Goal: Task Accomplishment & Management: Complete application form

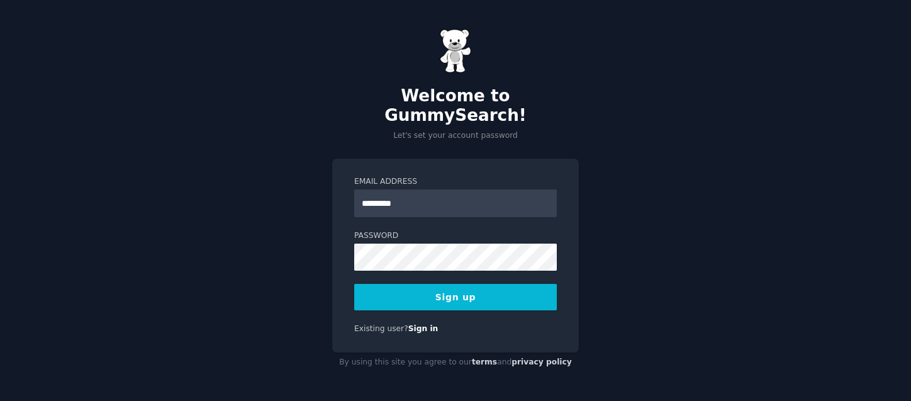
type input "**********"
click at [459, 284] on button "Sign up" at bounding box center [455, 297] width 202 height 26
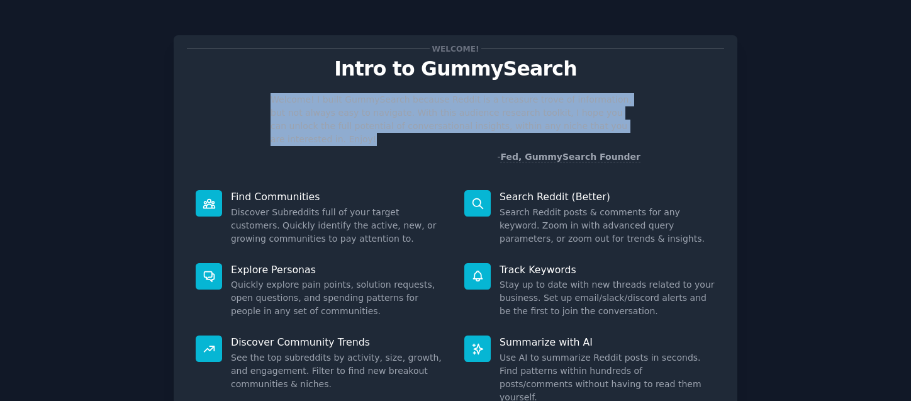
drag, startPoint x: 272, startPoint y: 105, endPoint x: 613, endPoint y: 128, distance: 342.2
click at [613, 128] on p "Welcome! I built GummySearch because Reddit is a treasure trove of information,…" at bounding box center [455, 119] width 370 height 53
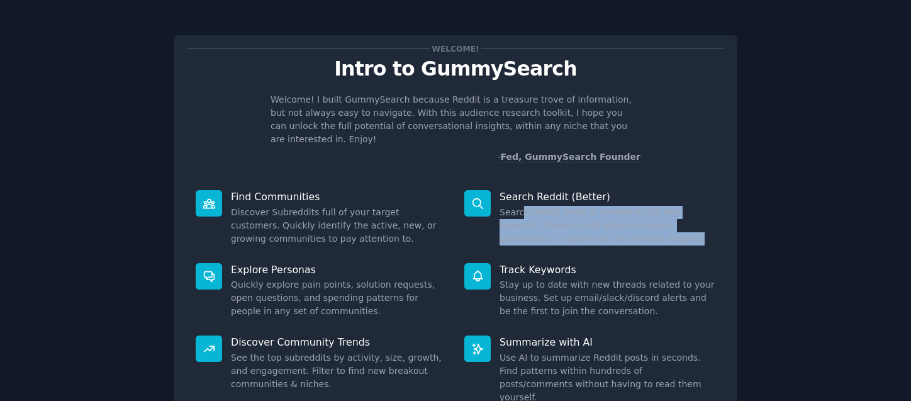
drag, startPoint x: 520, startPoint y: 202, endPoint x: 339, endPoint y: 299, distance: 205.1
click at [641, 235] on div "Search Reddit (Better) Search Reddit posts & comments for any keyword. Zoom in …" at bounding box center [589, 217] width 269 height 73
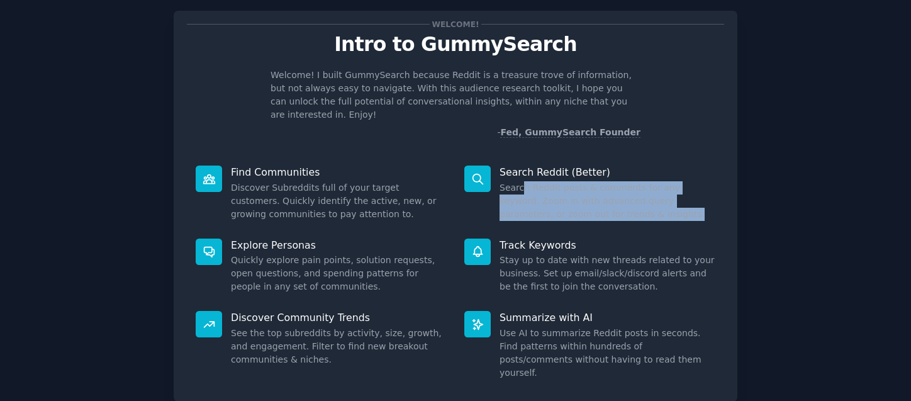
scroll to position [63, 0]
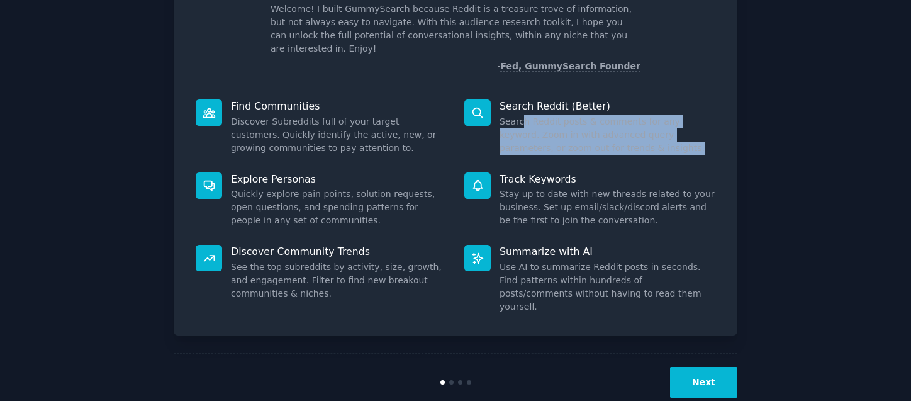
click at [709, 367] on button "Next" at bounding box center [703, 382] width 67 height 31
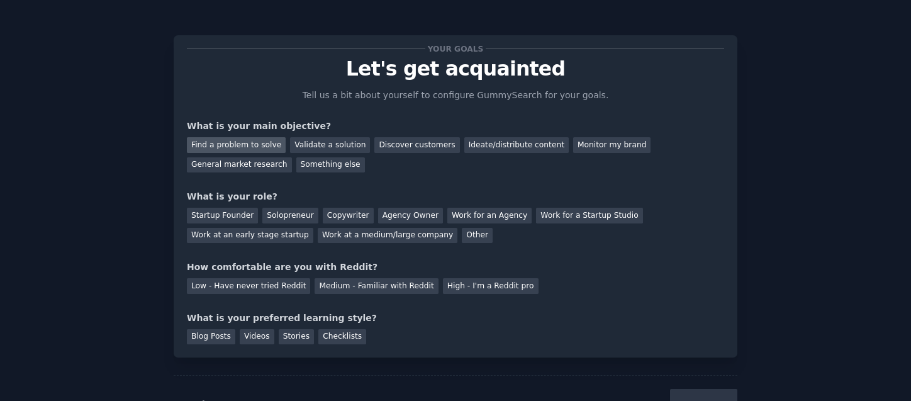
click at [255, 145] on div "Find a problem to solve" at bounding box center [236, 145] width 99 height 16
click at [210, 217] on div "Startup Founder" at bounding box center [222, 216] width 71 height 16
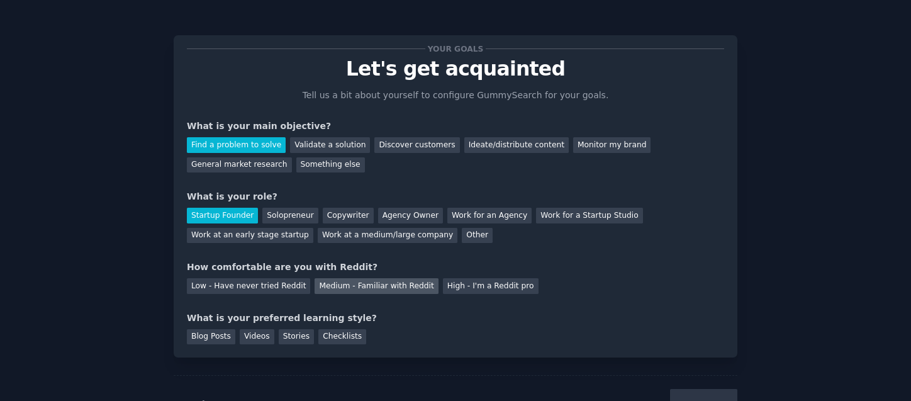
click at [365, 282] on div "Medium - Familiar with Reddit" at bounding box center [375, 286] width 123 height 16
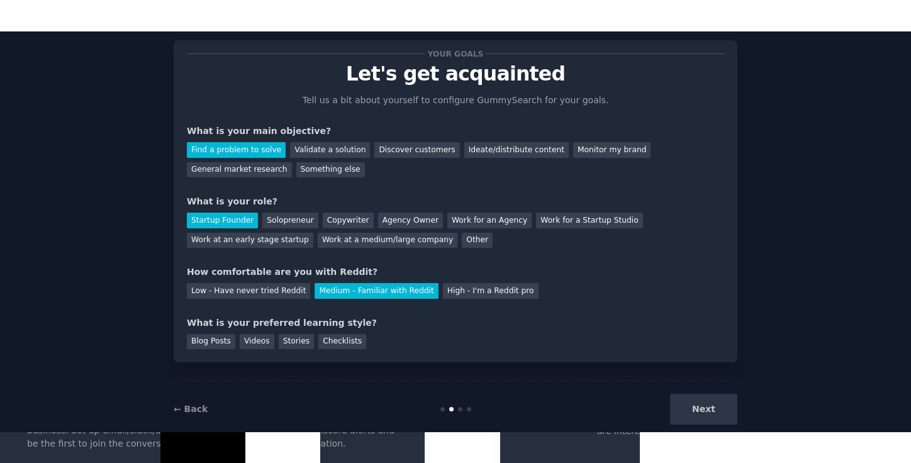
scroll to position [49, 0]
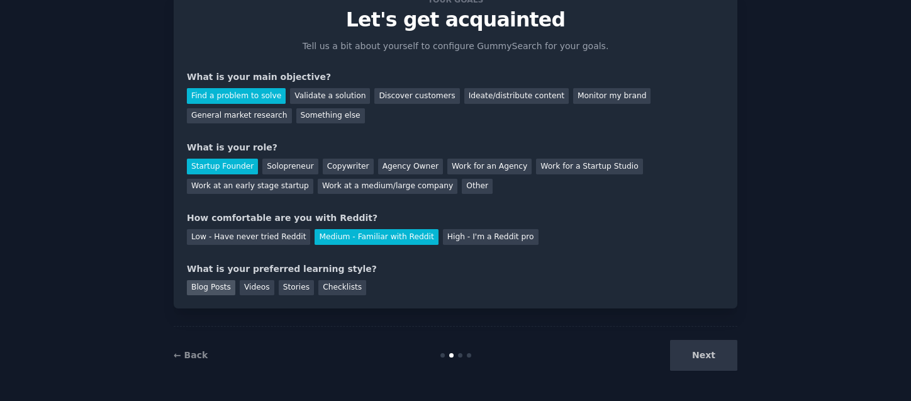
click at [199, 286] on div "Blog Posts" at bounding box center [211, 288] width 48 height 16
click at [335, 287] on div "Checklists" at bounding box center [342, 288] width 48 height 16
click at [208, 289] on div "Blog Posts" at bounding box center [211, 288] width 48 height 16
click at [345, 291] on div "Checklists" at bounding box center [342, 288] width 48 height 16
click at [701, 352] on button "Next" at bounding box center [703, 355] width 67 height 31
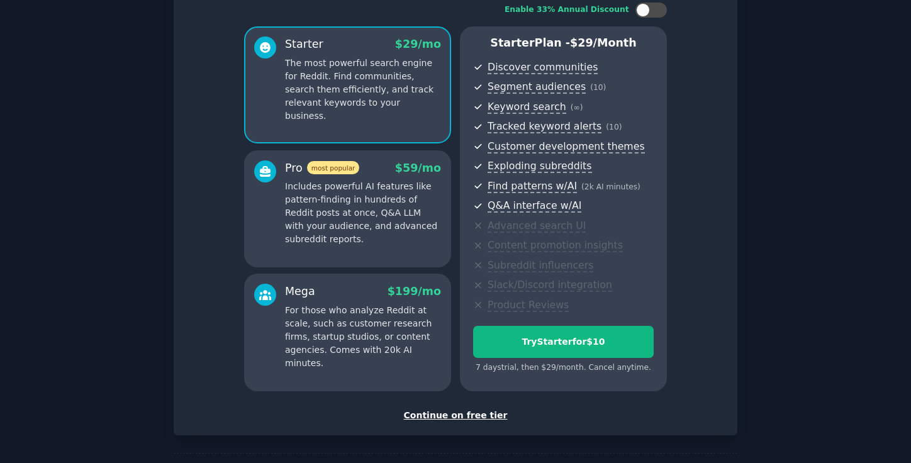
scroll to position [112, 0]
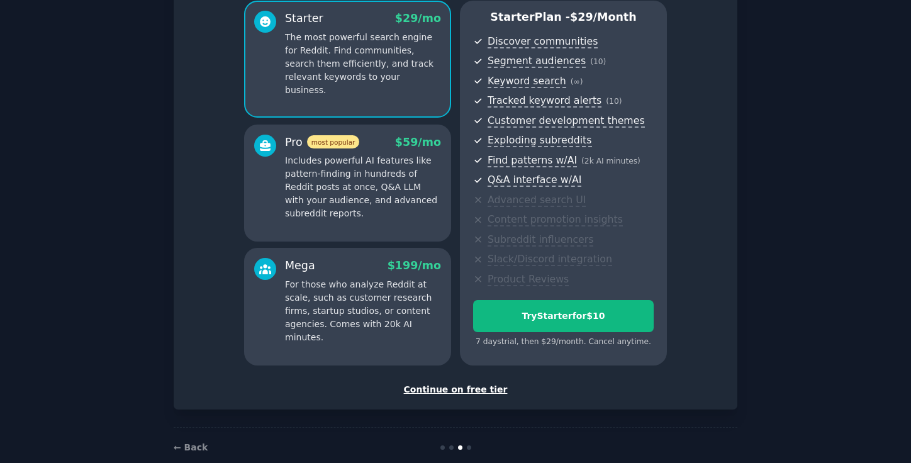
click at [485, 393] on div "Continue on free tier" at bounding box center [455, 389] width 537 height 13
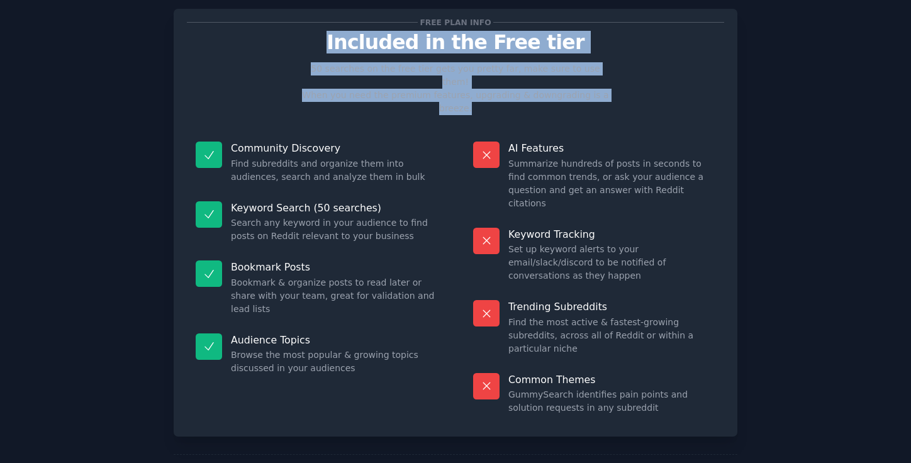
drag, startPoint x: 343, startPoint y: 42, endPoint x: 604, endPoint y: 77, distance: 262.7
click at [604, 77] on div "Free plan info Included in the Free tier 50 searches on the free tier gets you …" at bounding box center [455, 222] width 537 height 401
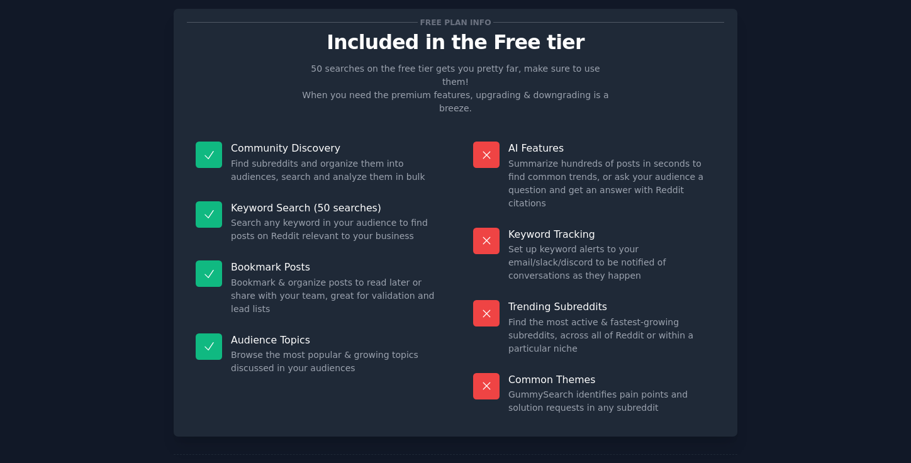
click at [655, 88] on div "Free plan info Included in the Free tier 50 searches on the free tier gets you …" at bounding box center [455, 222] width 537 height 401
